Goal: Navigation & Orientation: Understand site structure

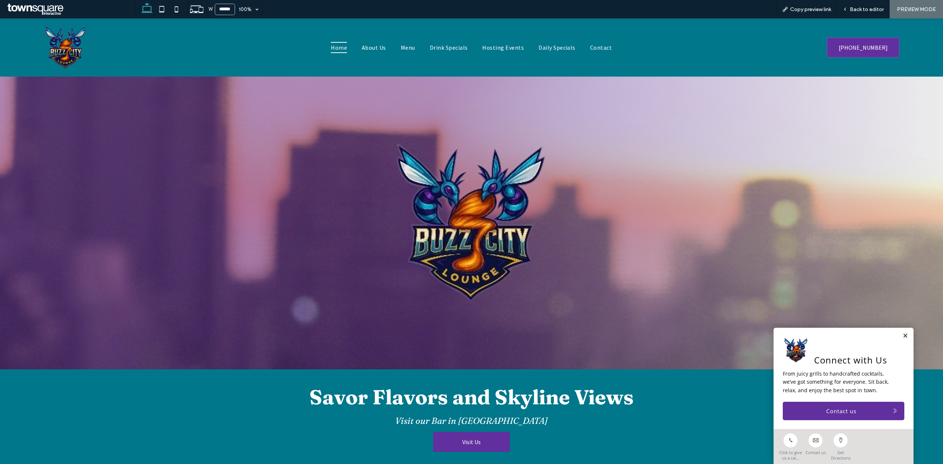
click at [376, 49] on div "W ****** 100% Copy preview link Back to editor PREVIEW MODE Design Panel Site C…" at bounding box center [471, 232] width 943 height 464
